Goal: Task Accomplishment & Management: Manage account settings

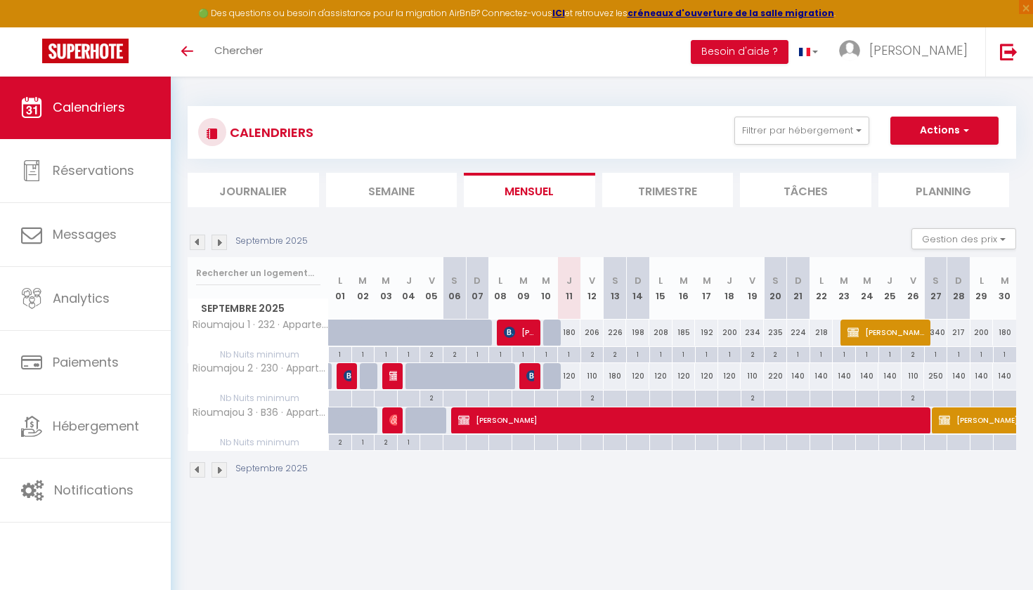
click at [588, 398] on div "2" at bounding box center [592, 397] width 22 height 13
type input "2"
type input "Ven 12 Septembre 2025"
type input "[DATE]"
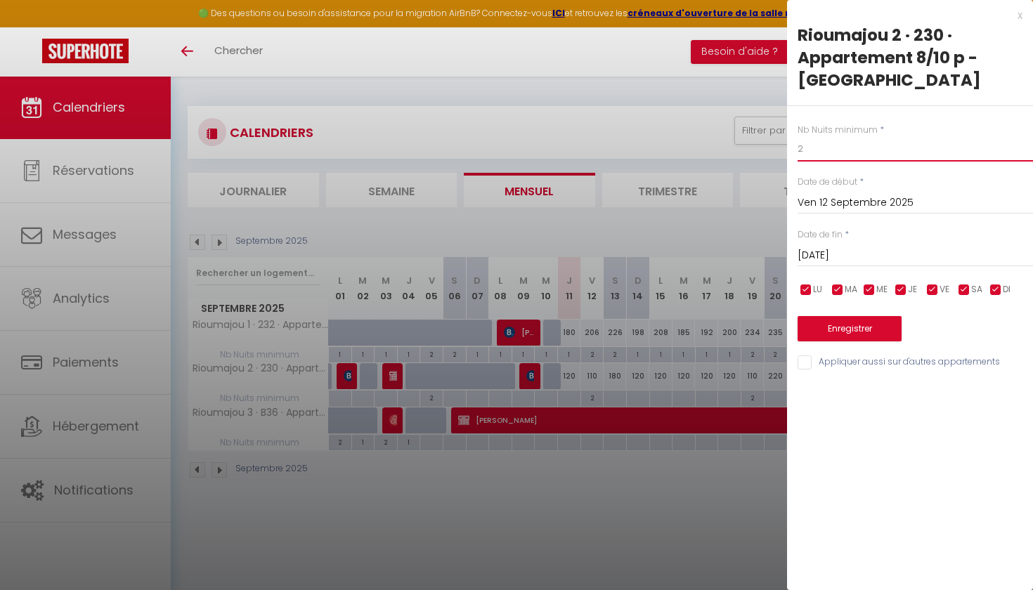
click at [817, 143] on input "2" at bounding box center [915, 148] width 235 height 25
type input "1"
click at [860, 326] on button "Enregistrer" at bounding box center [850, 328] width 104 height 25
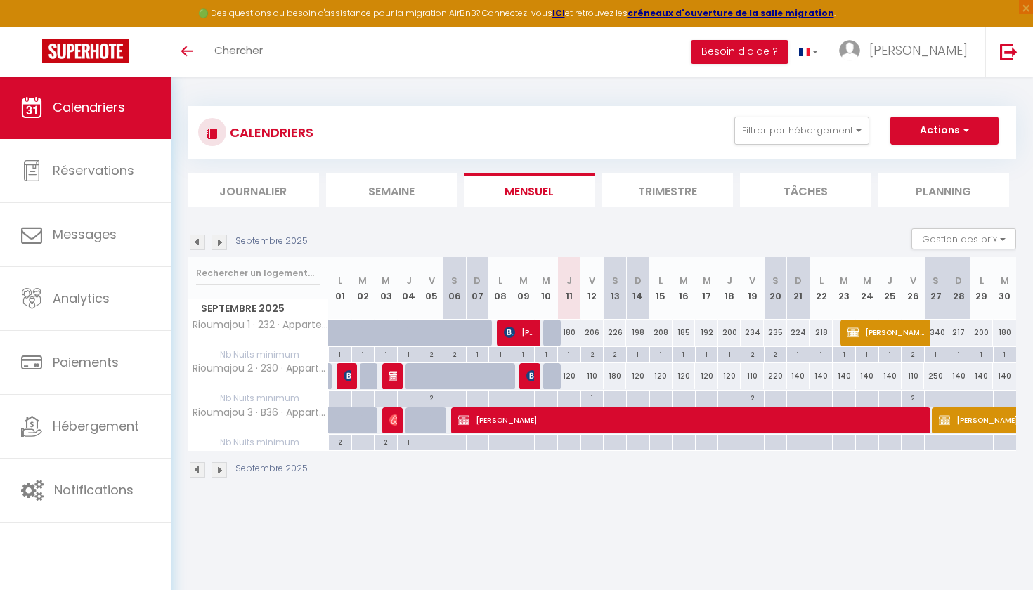
click at [218, 243] on img at bounding box center [219, 242] width 15 height 15
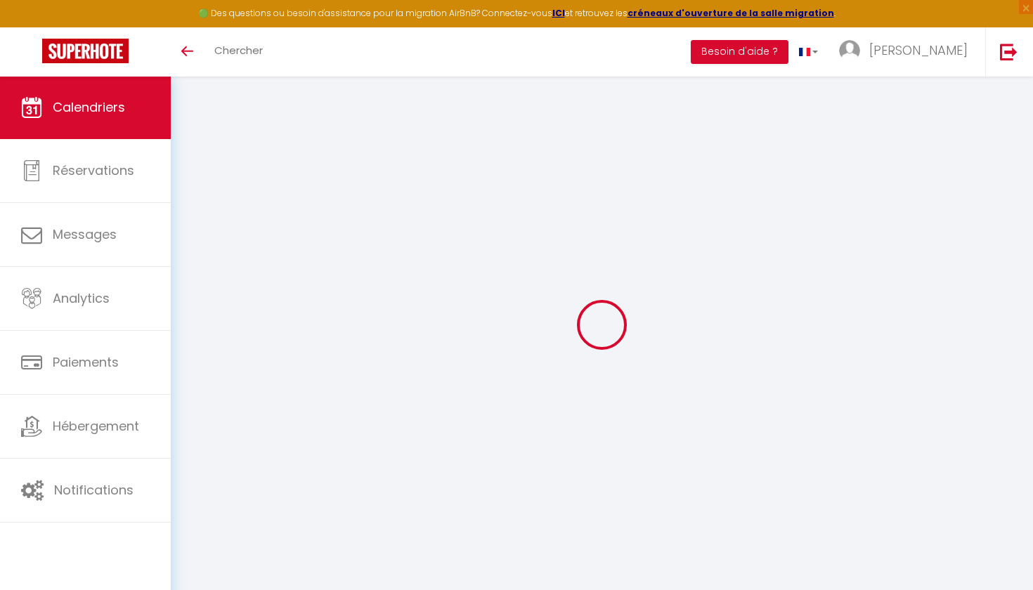
click at [218, 243] on div at bounding box center [602, 325] width 829 height 464
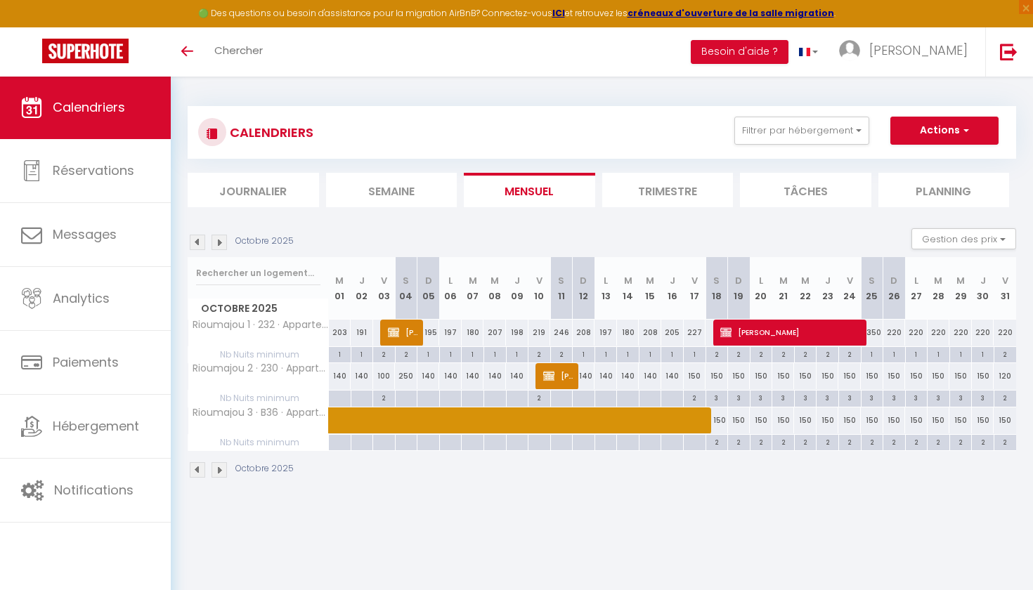
click at [218, 243] on img at bounding box center [219, 242] width 15 height 15
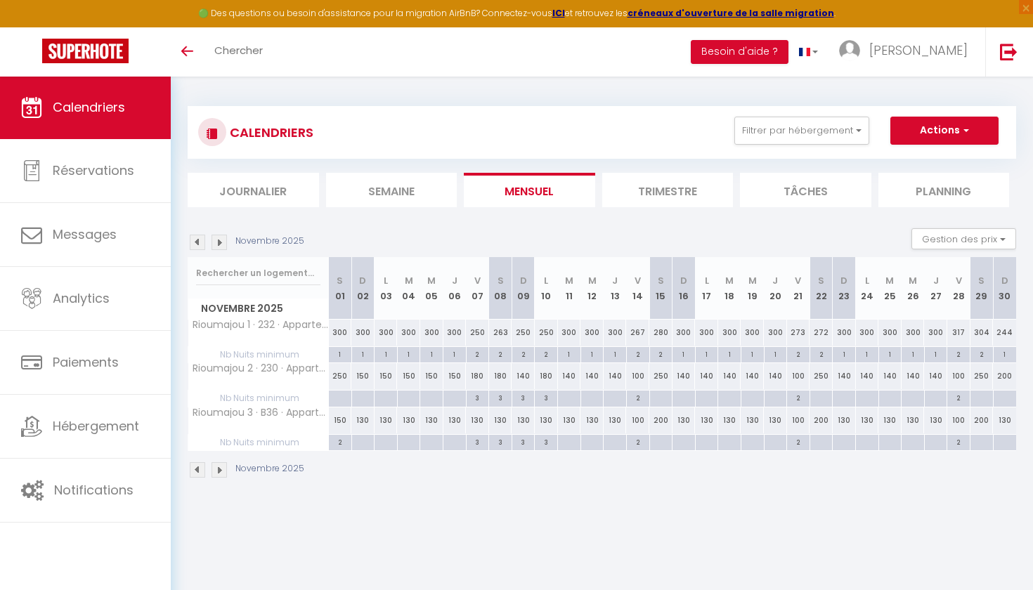
click at [389, 375] on div "150" at bounding box center [386, 376] width 23 height 26
type input "150"
type input "Lun 03 Novembre 2025"
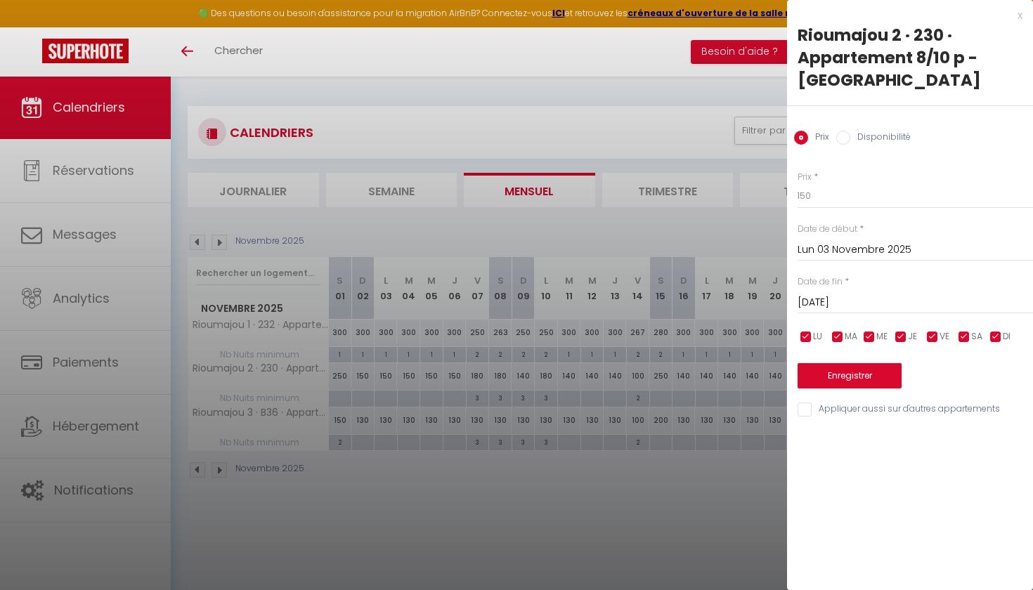
click at [824, 297] on input "[DATE]" at bounding box center [915, 303] width 235 height 18
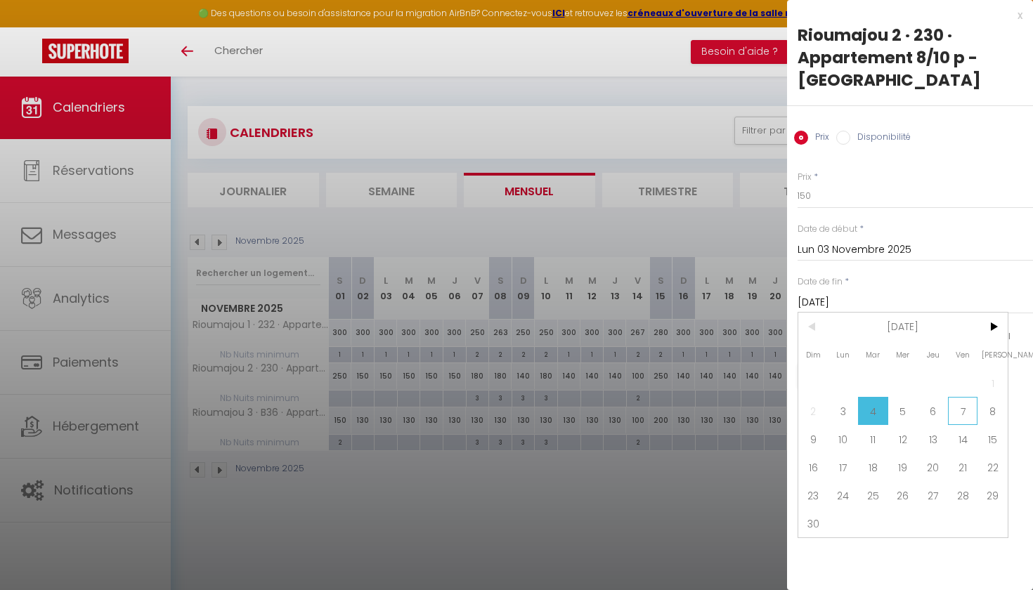
click at [973, 410] on span "7" at bounding box center [963, 411] width 30 height 28
type input "Ven 07 Novembre 2025"
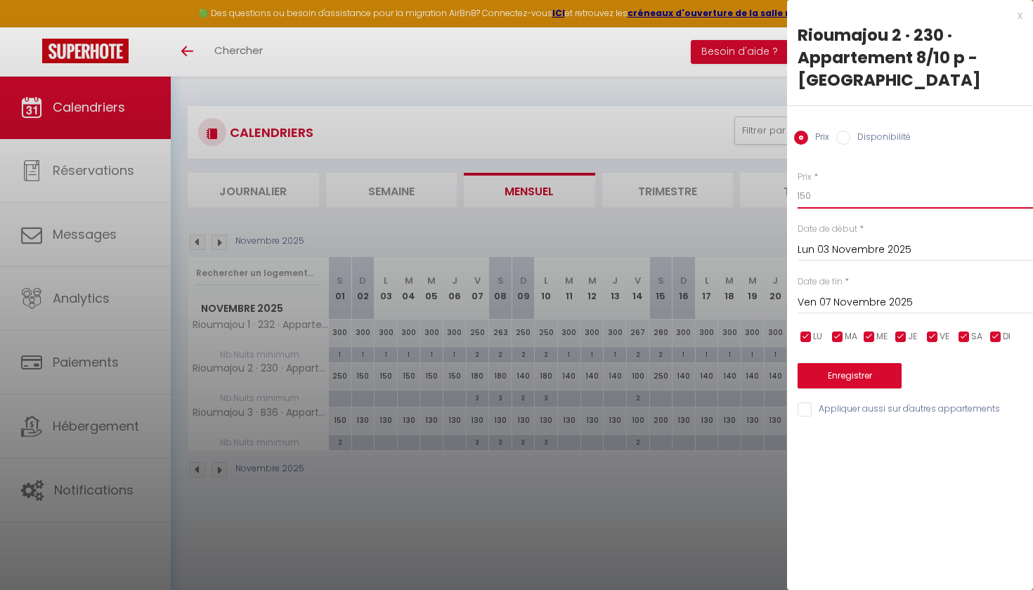
click at [815, 195] on input "150" at bounding box center [915, 195] width 235 height 25
type input "1"
type input "200"
click at [823, 377] on button "Enregistrer" at bounding box center [850, 375] width 104 height 25
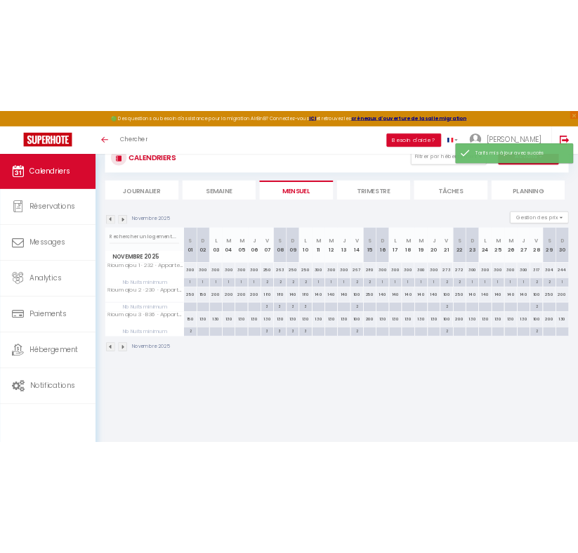
scroll to position [51, 0]
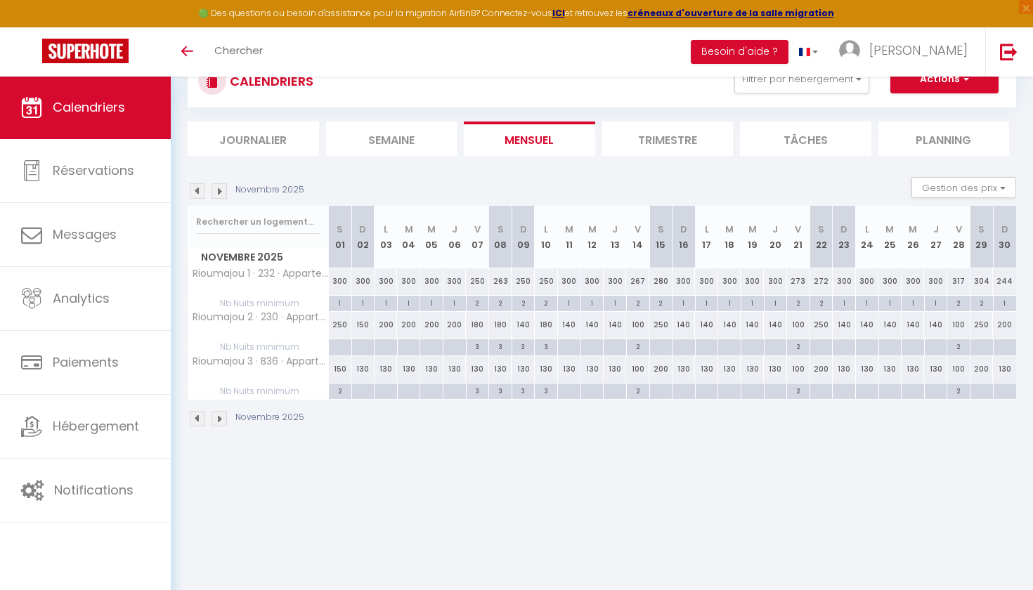
click at [566, 325] on div "140" at bounding box center [569, 325] width 23 height 26
type input "140"
type input "[DATE]"
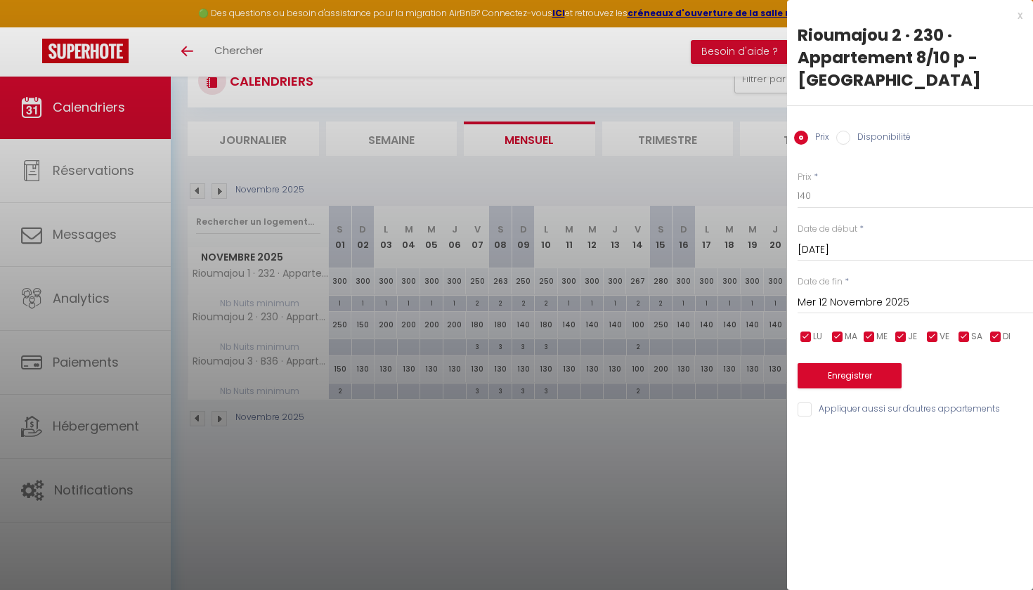
click at [864, 298] on input "Mer 12 Novembre 2025" at bounding box center [915, 303] width 235 height 18
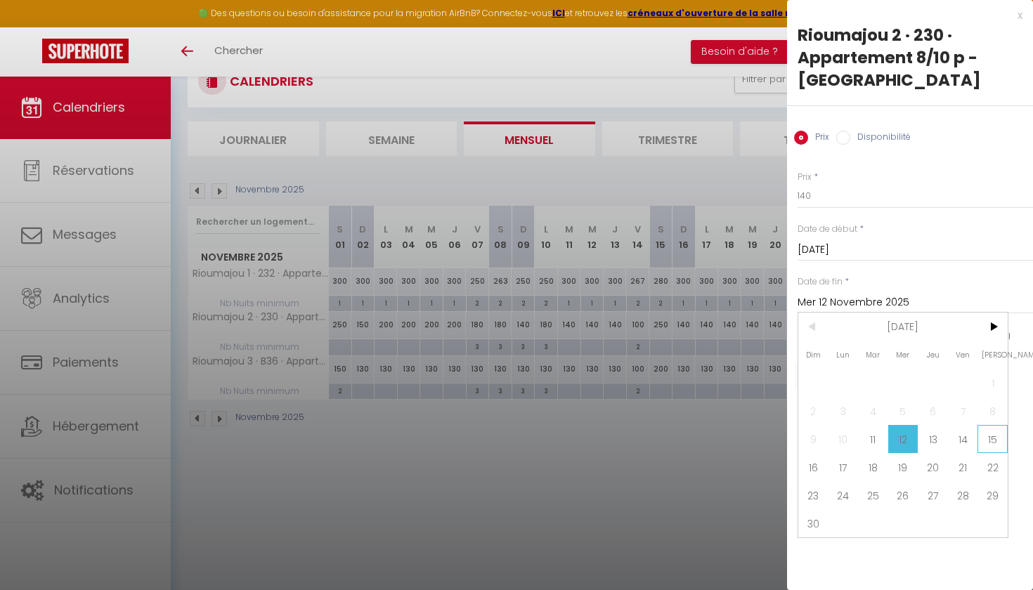
click at [991, 444] on span "15" at bounding box center [993, 439] width 30 height 28
type input "[DATE]"
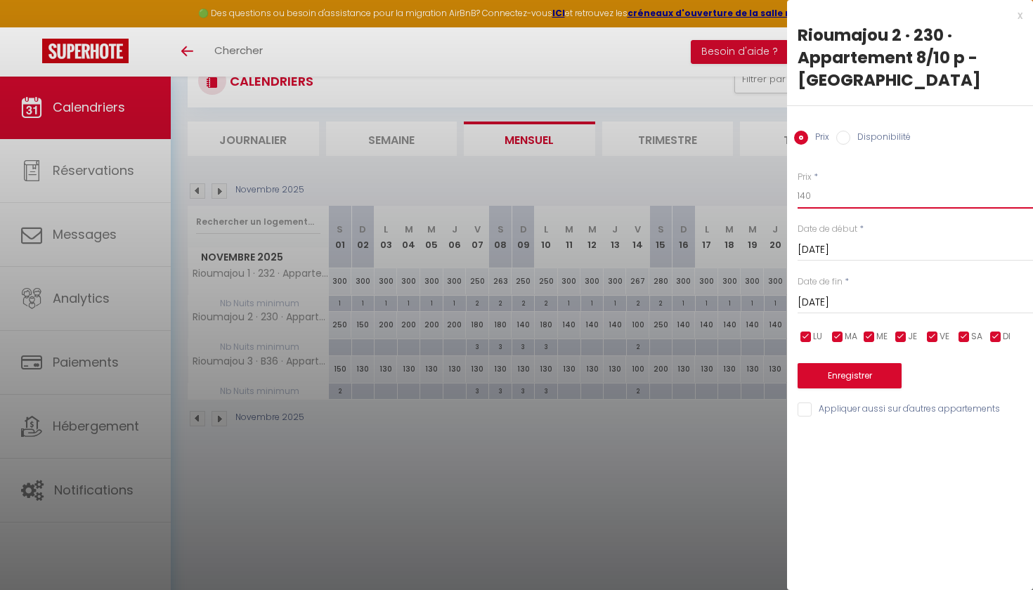
click at [840, 185] on input "140" at bounding box center [915, 195] width 235 height 25
type input "200"
click at [835, 381] on button "Enregistrer" at bounding box center [850, 375] width 104 height 25
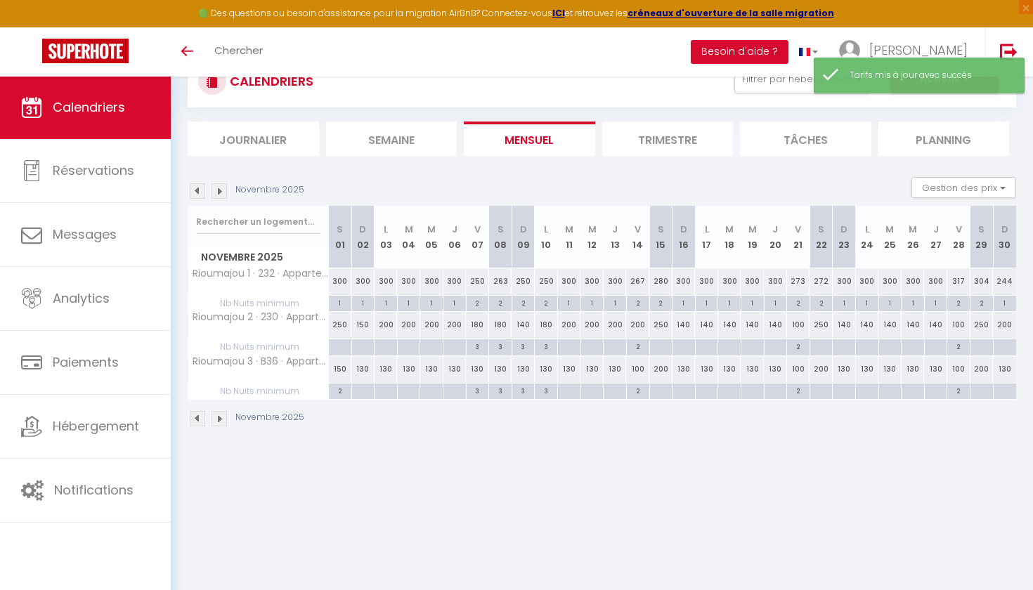
click at [686, 327] on div "140" at bounding box center [684, 325] width 23 height 26
type input "140"
type input "Dim 16 Novembre 2025"
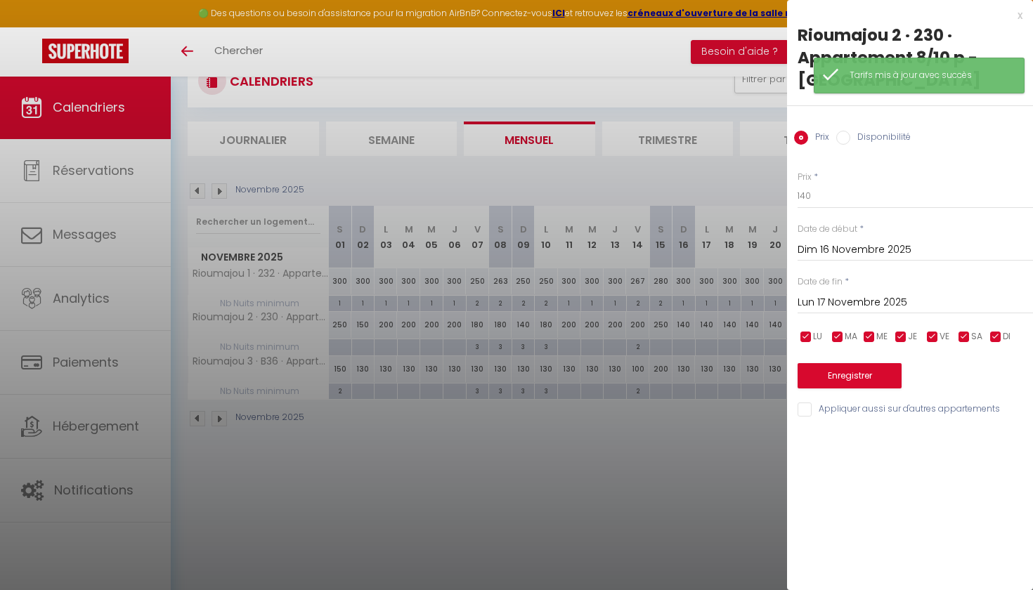
click at [845, 299] on input "Lun 17 Novembre 2025" at bounding box center [915, 303] width 235 height 18
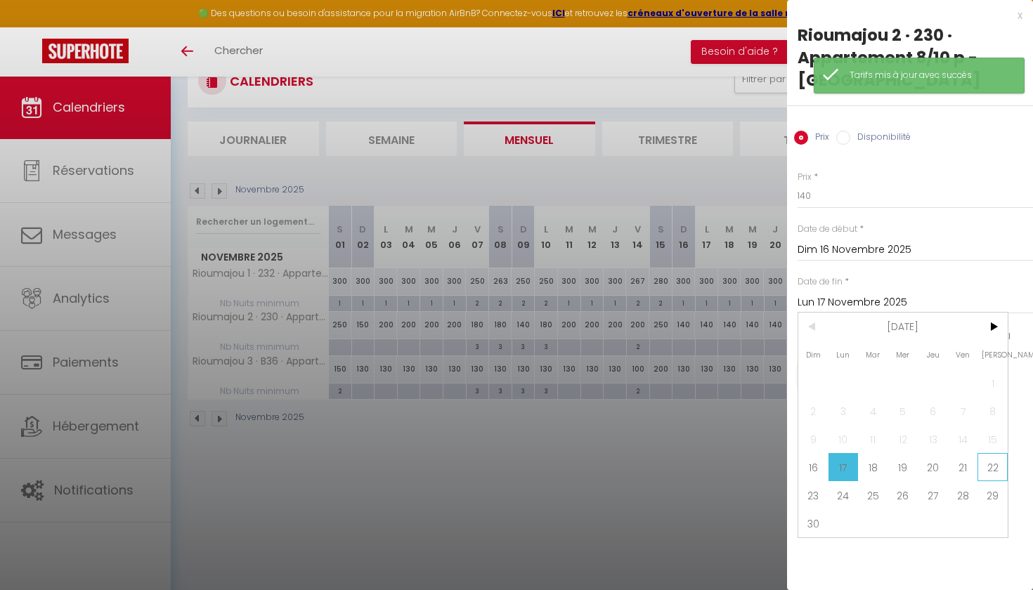
click at [980, 468] on span "22" at bounding box center [993, 467] width 30 height 28
type input "[DATE]"
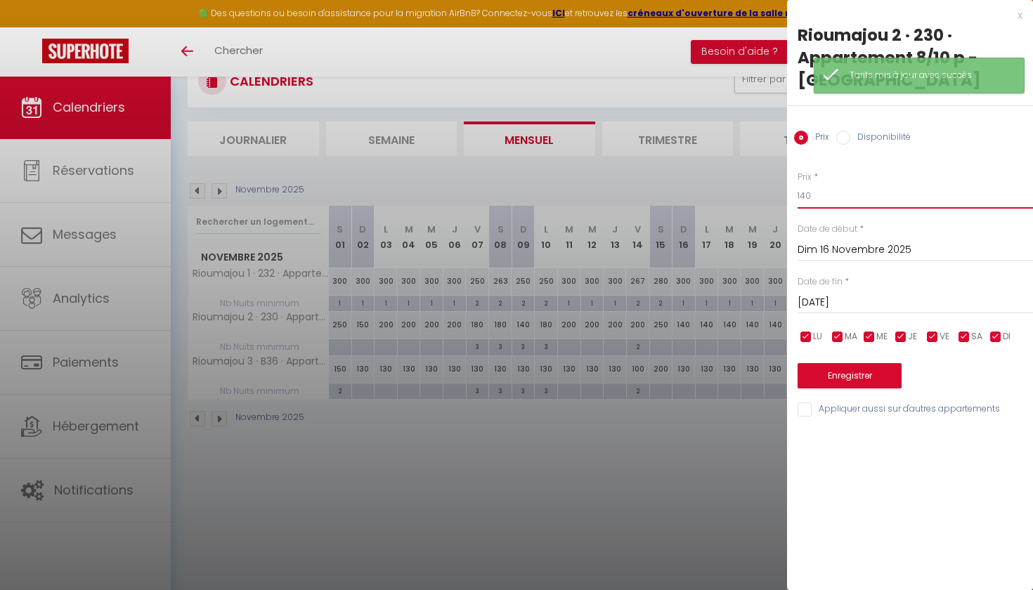
click at [874, 200] on input "140" at bounding box center [915, 195] width 235 height 25
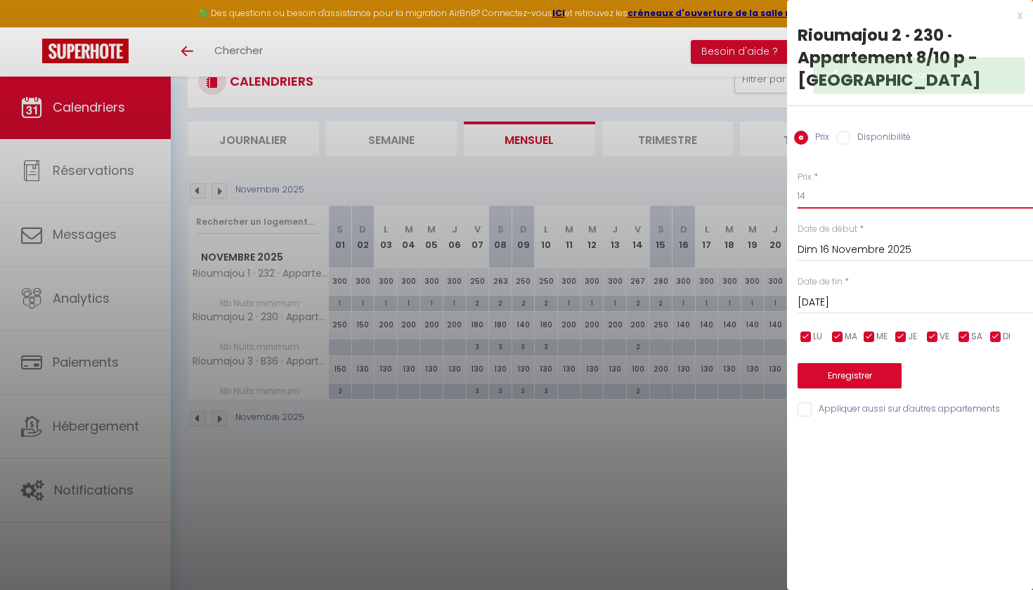
type input "1"
type input "200"
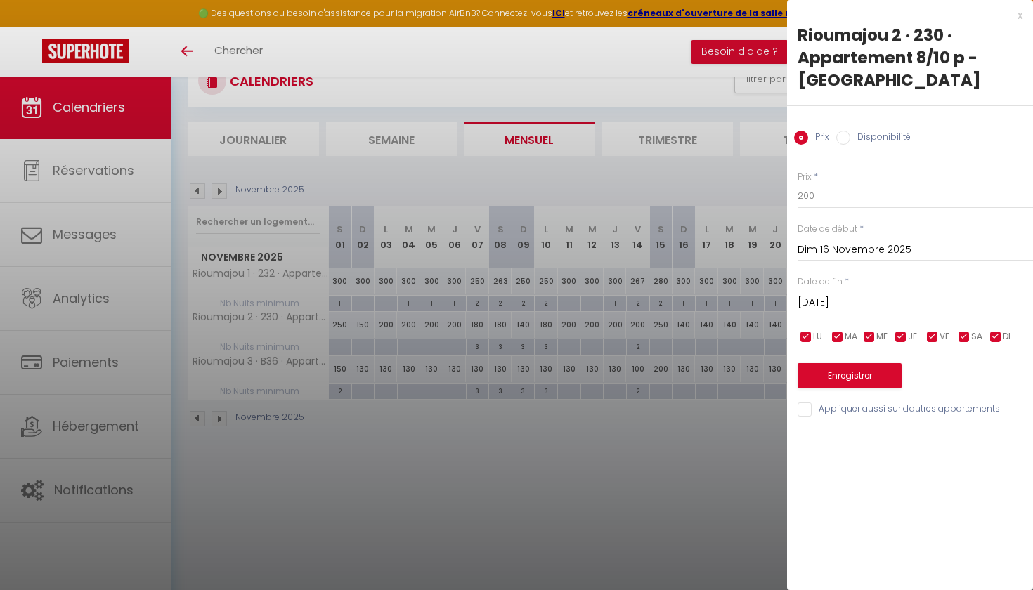
click at [848, 375] on button "Enregistrer" at bounding box center [850, 375] width 104 height 25
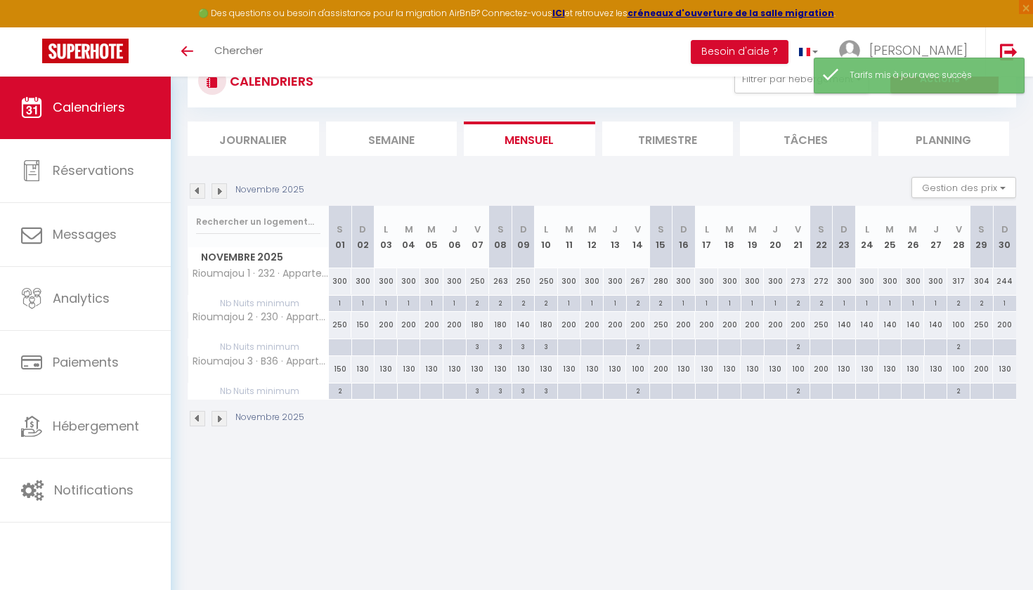
click at [844, 329] on div "140" at bounding box center [844, 325] width 23 height 26
type input "140"
type input "Dim 23 Novembre 2025"
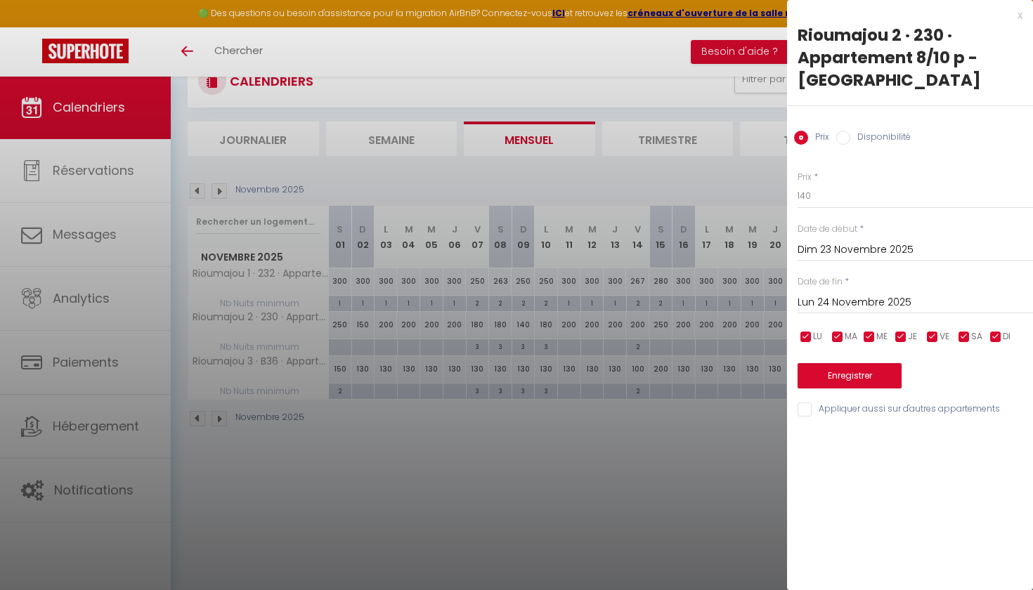
click at [889, 302] on input "Lun 24 Novembre 2025" at bounding box center [915, 303] width 235 height 18
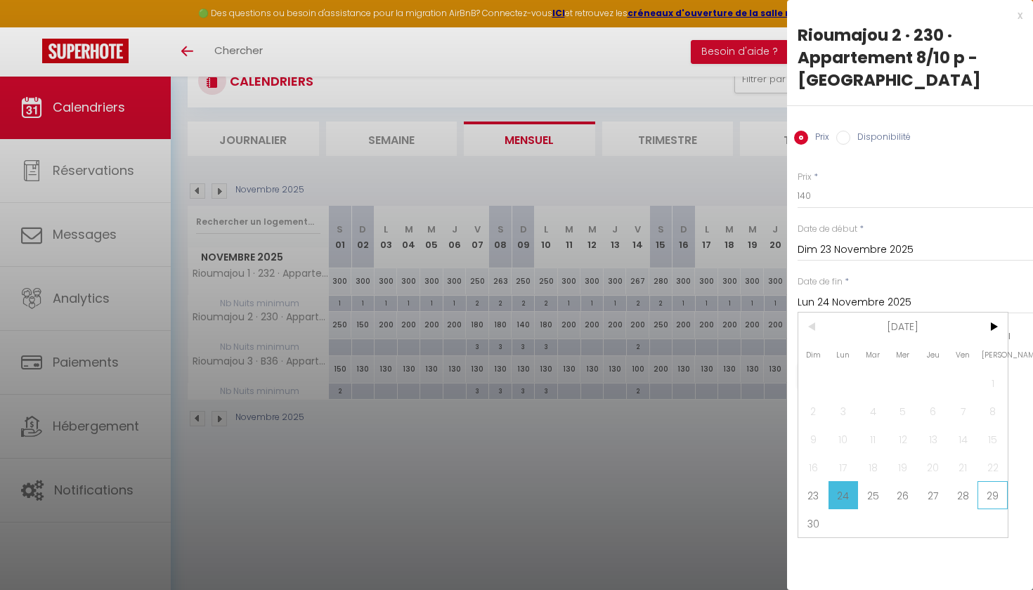
click at [989, 493] on span "29" at bounding box center [993, 495] width 30 height 28
type input "[DATE]"
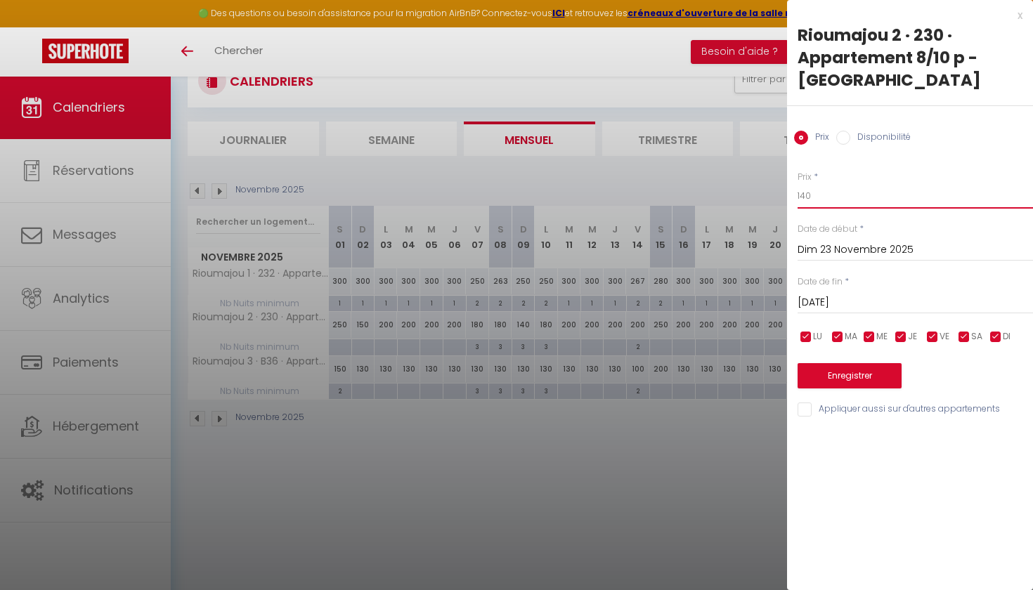
click at [867, 194] on input "140" at bounding box center [915, 195] width 235 height 25
type input "1"
type input "200"
click at [853, 377] on button "Enregistrer" at bounding box center [850, 375] width 104 height 25
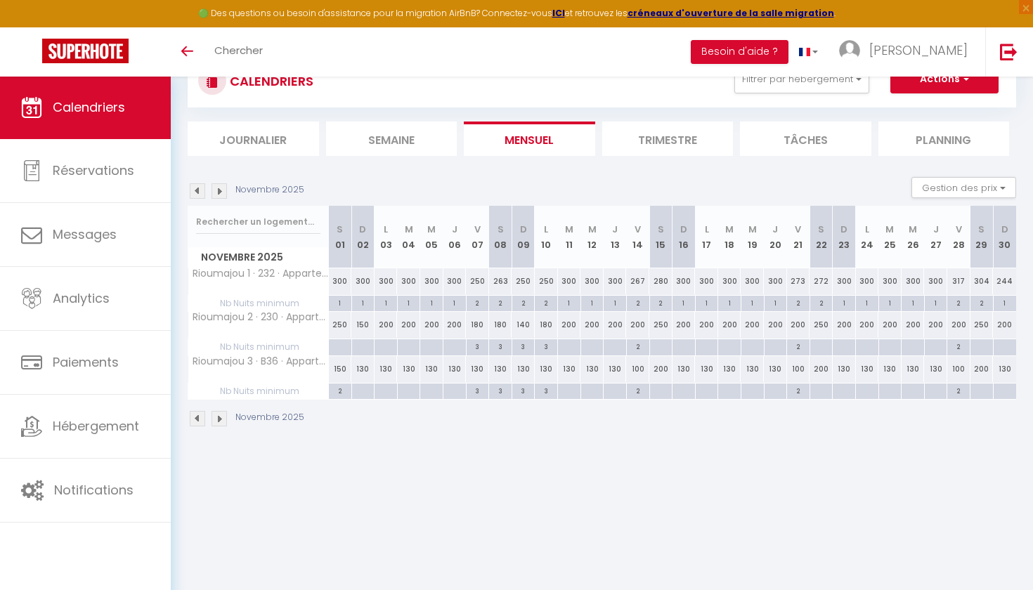
click at [481, 327] on div "180" at bounding box center [477, 325] width 23 height 26
type input "180"
type input "Ven 07 Novembre 2025"
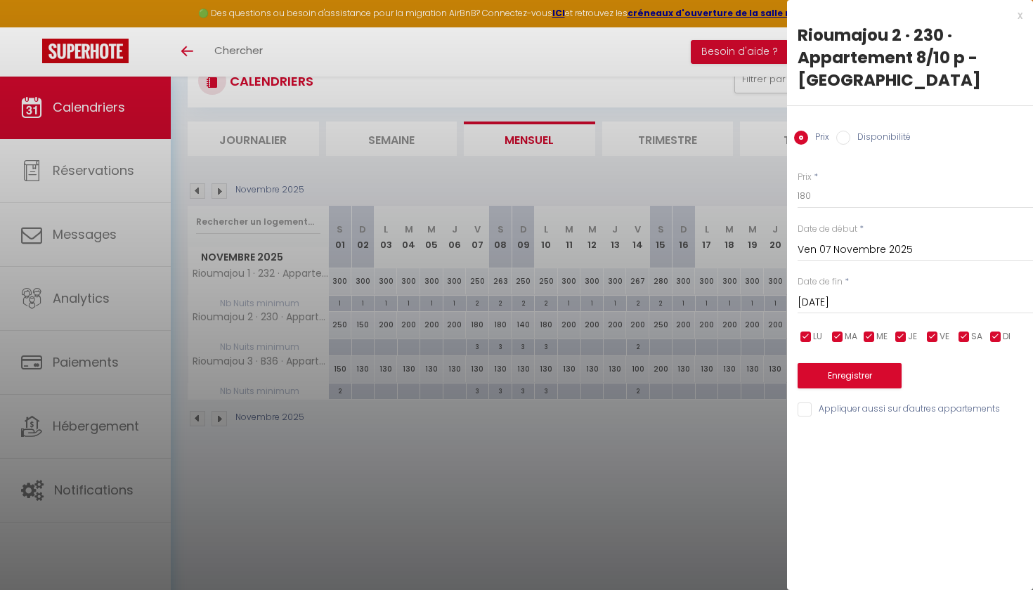
click at [833, 300] on input "[DATE]" at bounding box center [915, 303] width 235 height 18
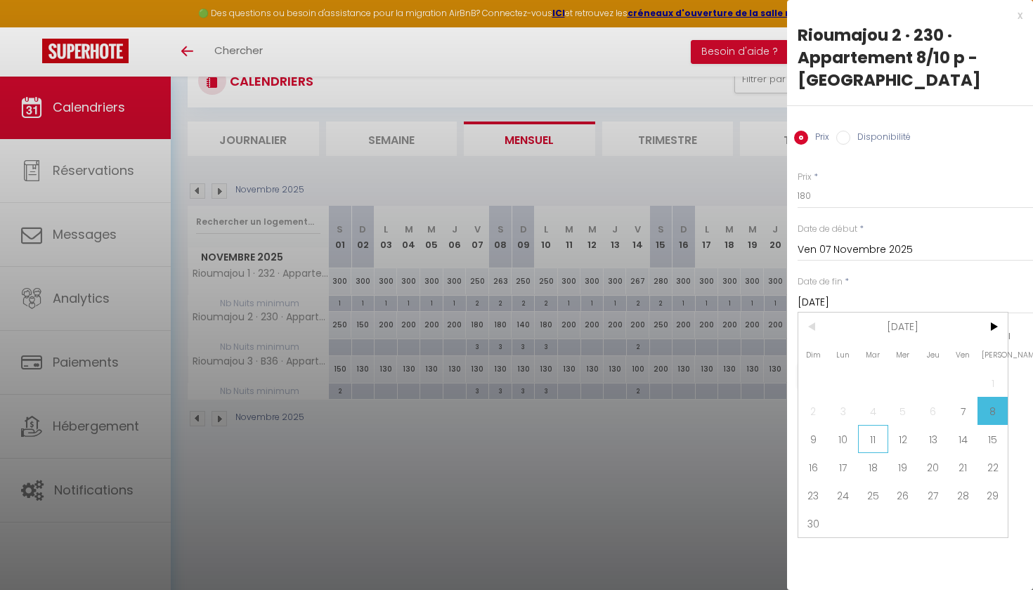
click at [874, 441] on span "11" at bounding box center [873, 439] width 30 height 28
type input "[DATE]"
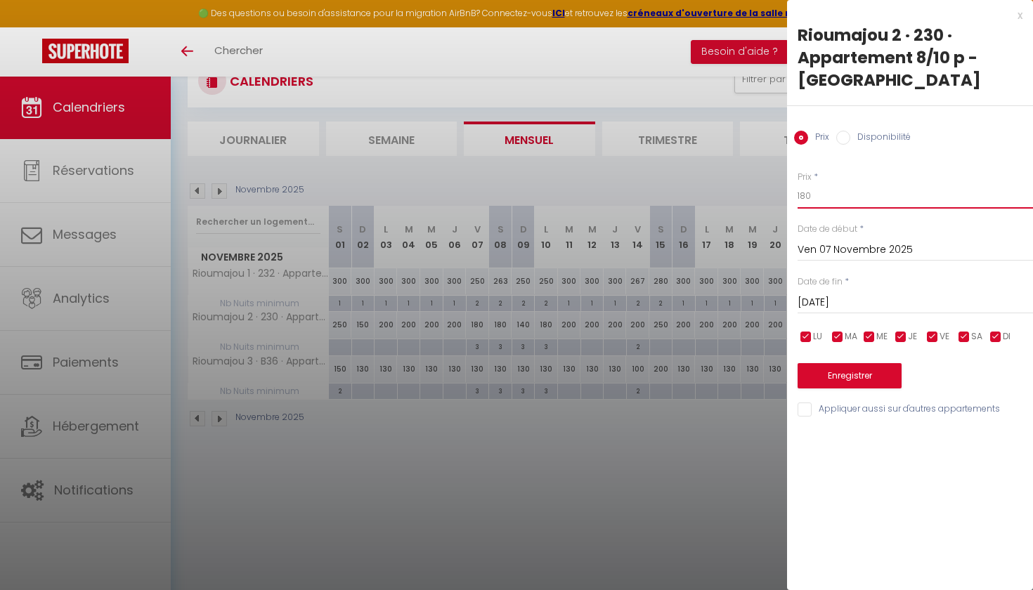
click at [838, 193] on input "180" at bounding box center [915, 195] width 235 height 25
type input "1"
type input "200"
click at [824, 379] on button "Enregistrer" at bounding box center [850, 375] width 104 height 25
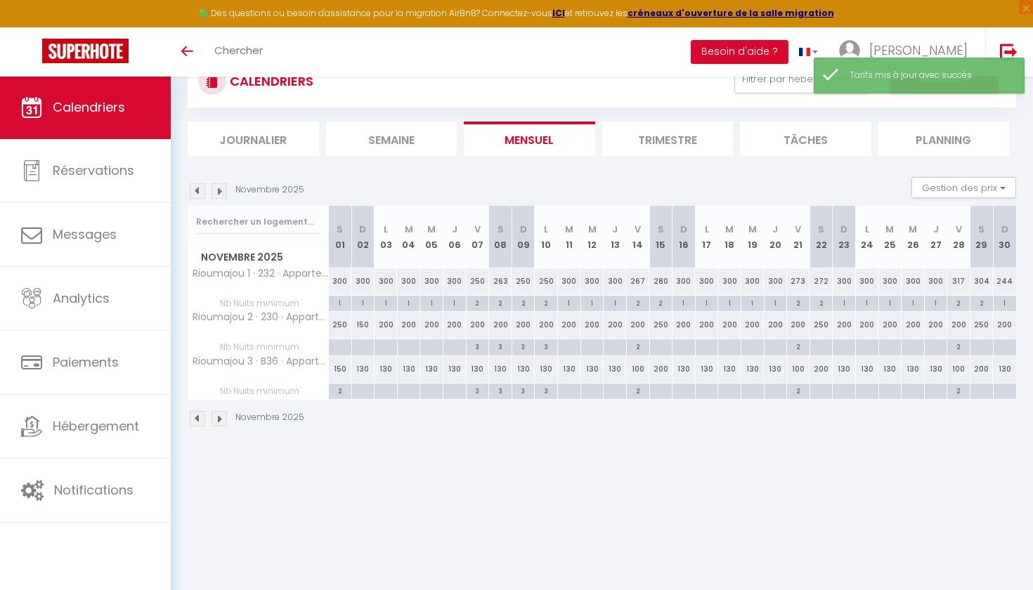
click at [479, 345] on div "3" at bounding box center [478, 345] width 22 height 13
type input "3"
type input "Ven 07 Novembre 2025"
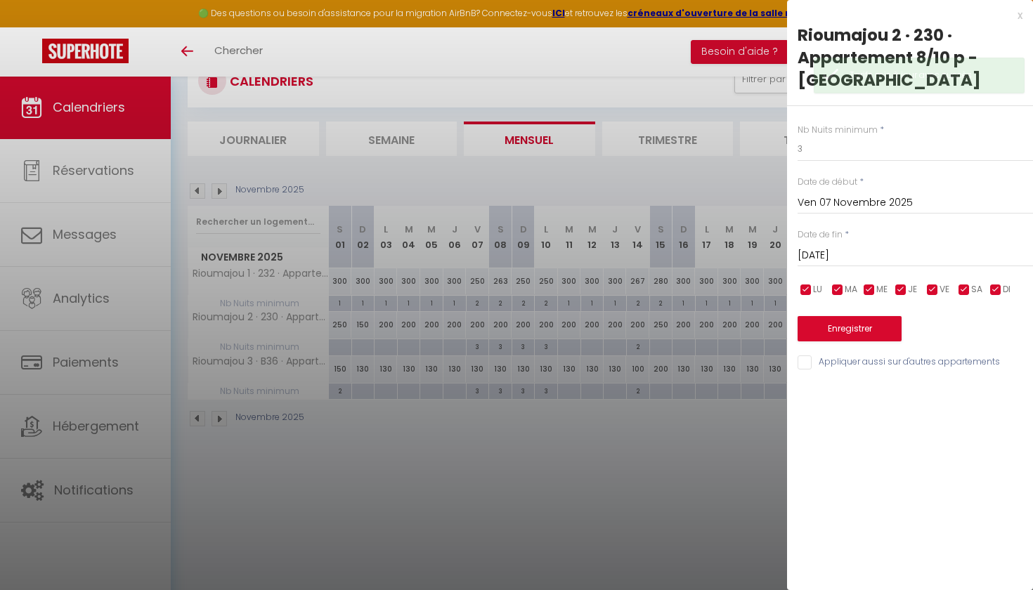
click at [852, 259] on input "[DATE]" at bounding box center [915, 256] width 235 height 18
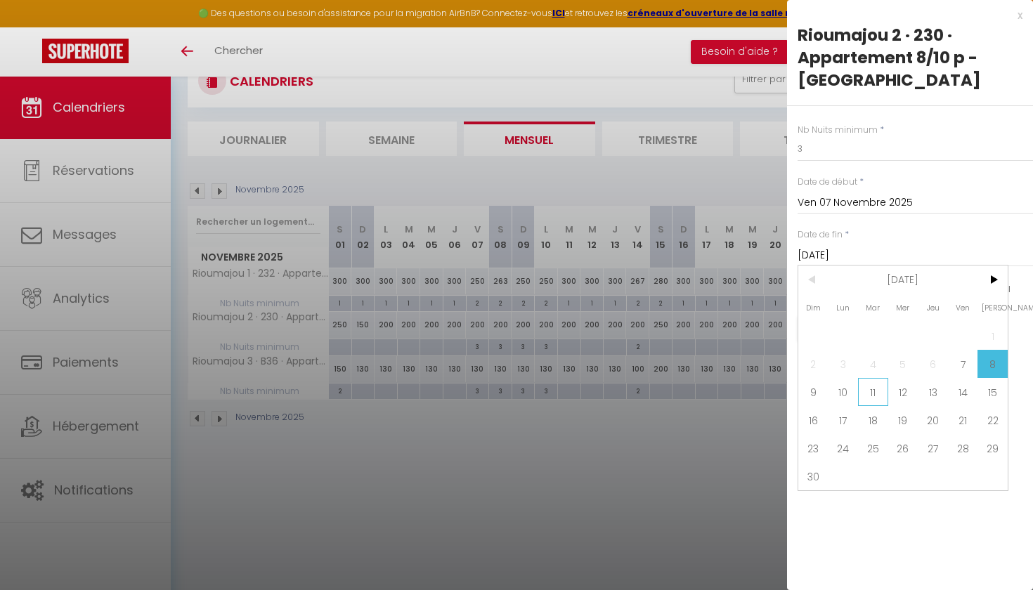
click at [877, 390] on span "11" at bounding box center [873, 392] width 30 height 28
type input "[DATE]"
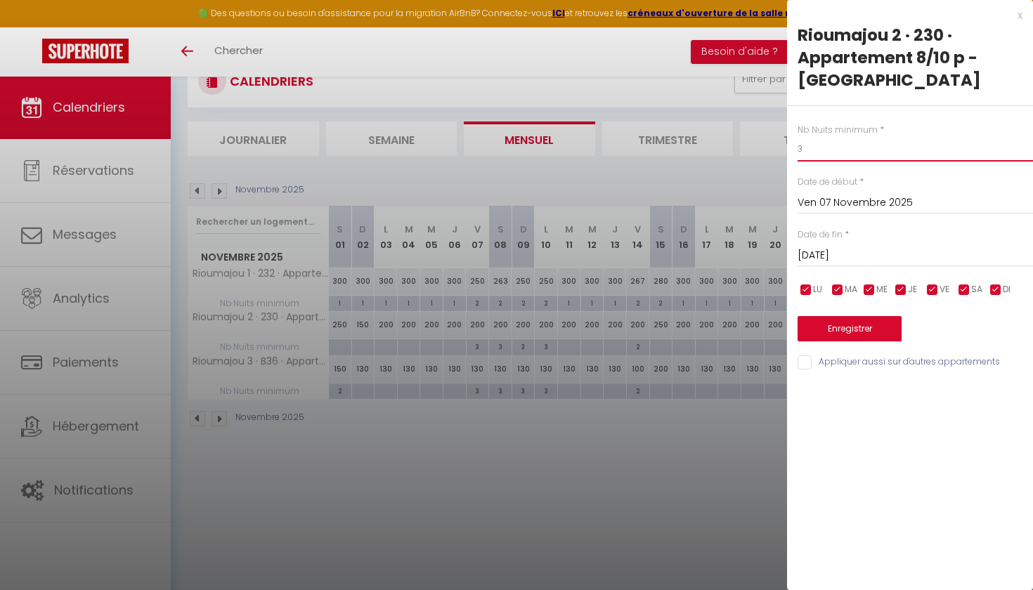
click at [817, 145] on input "3" at bounding box center [915, 148] width 235 height 25
type input "2"
click at [829, 318] on button "Enregistrer" at bounding box center [850, 328] width 104 height 25
